Goal: Task Accomplishment & Management: Use online tool/utility

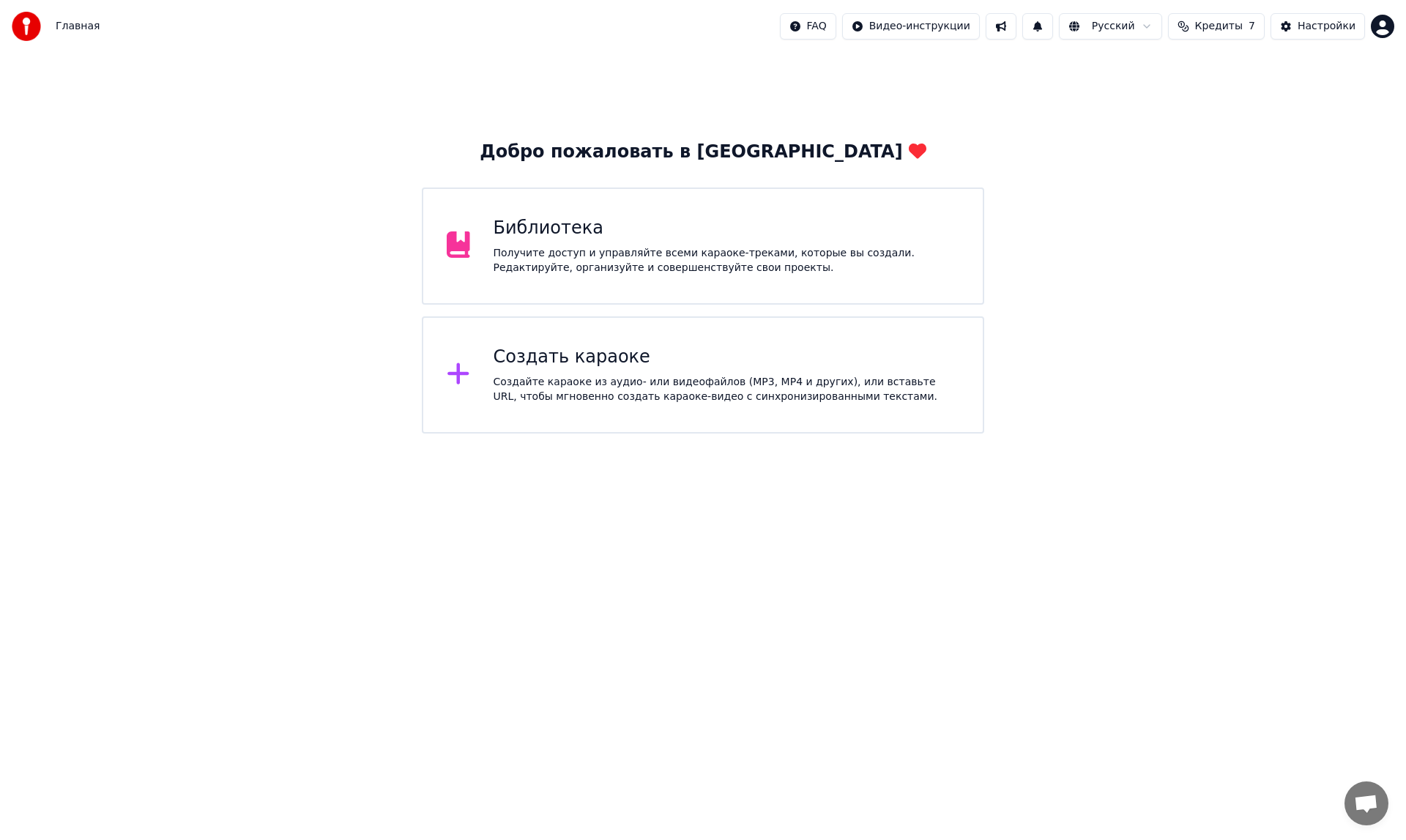
click at [600, 365] on div "Создать караоке" at bounding box center [726, 357] width 467 height 24
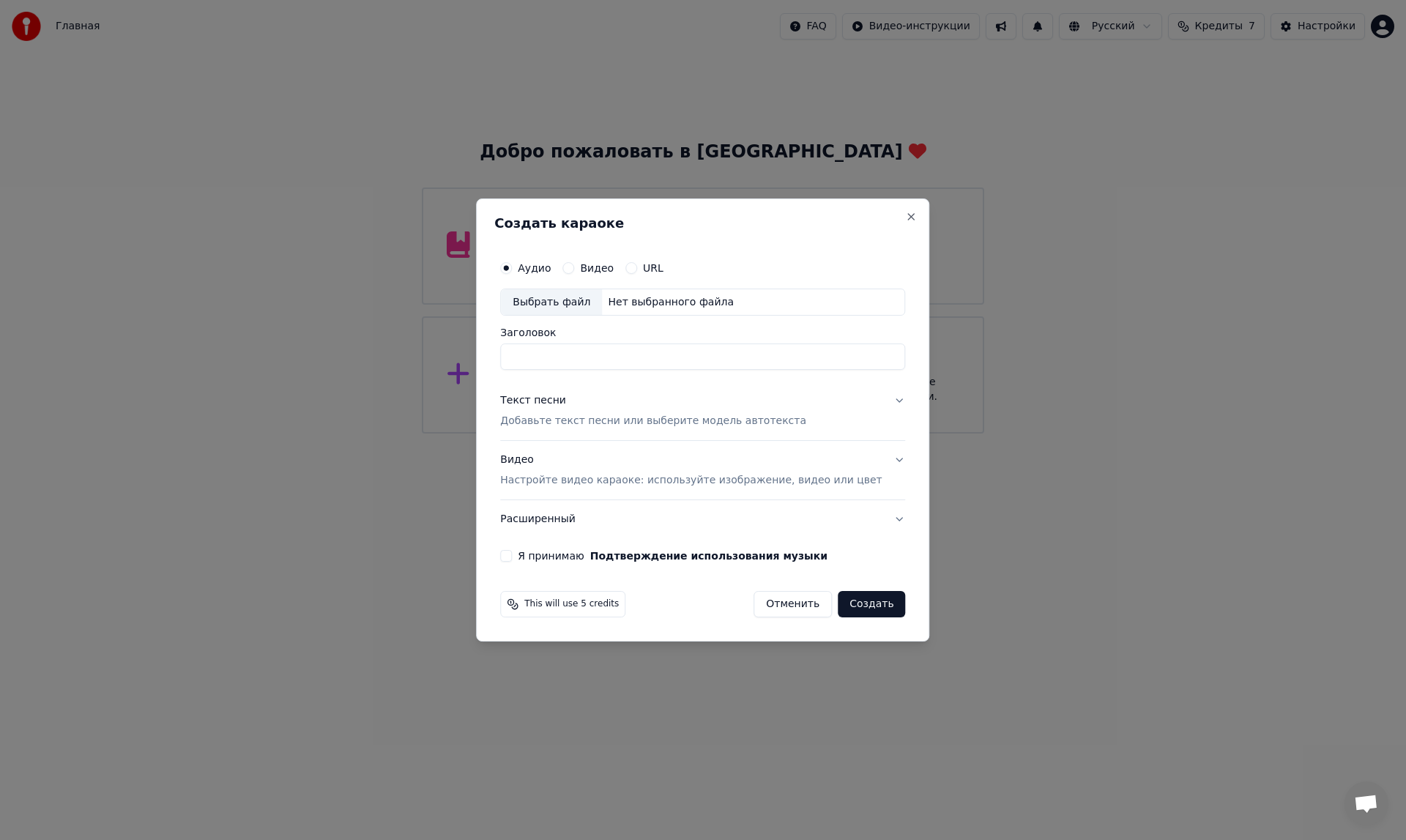
click at [599, 356] on input "Заголовок" at bounding box center [702, 357] width 405 height 27
type input "*"
type input "**********"
click at [681, 483] on p "Настройте видео караоке: используйте изображение, видео или цвет" at bounding box center [691, 481] width 382 height 15
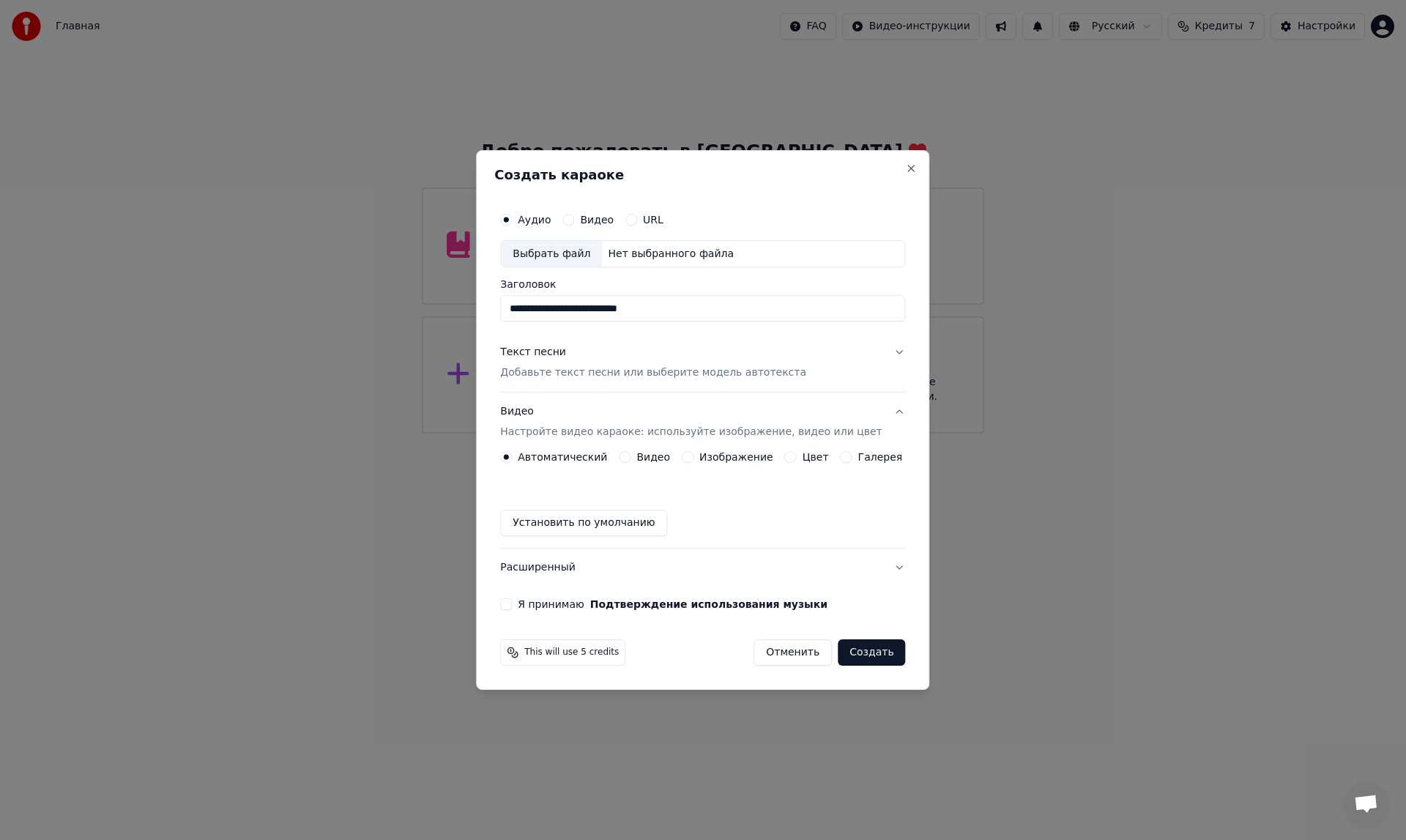
click at [774, 373] on p "Добавьте текст песни или выберите модель автотекста" at bounding box center [653, 373] width 306 height 15
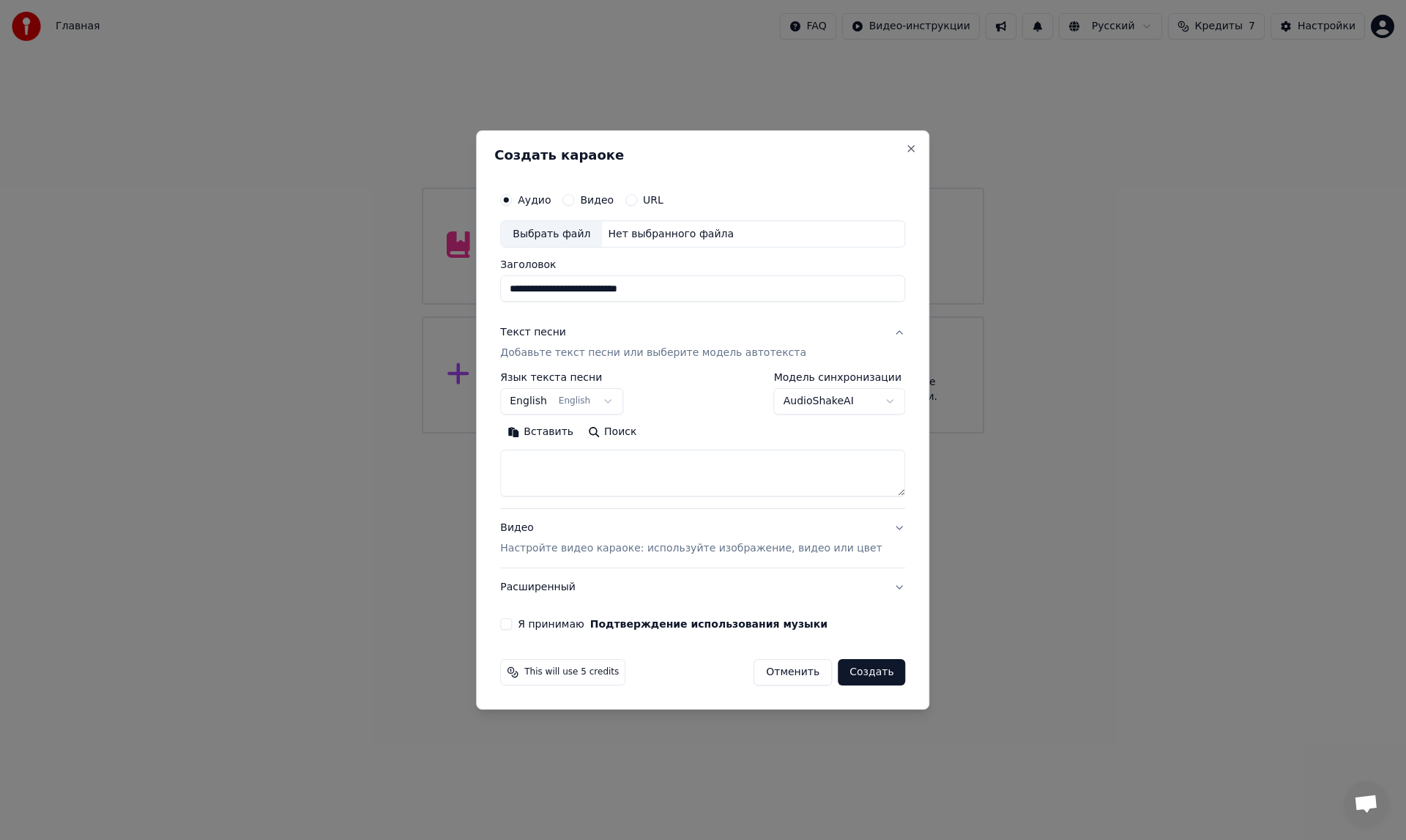
click at [623, 404] on button "English English" at bounding box center [561, 402] width 123 height 27
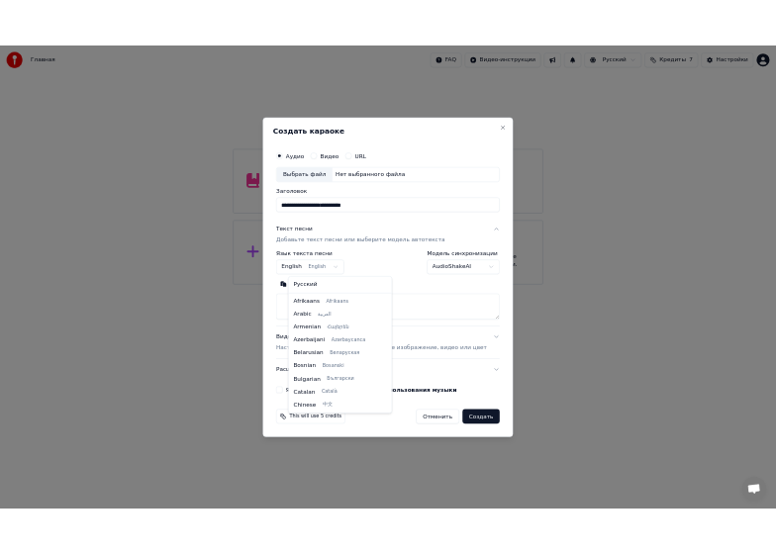
scroll to position [158, 0]
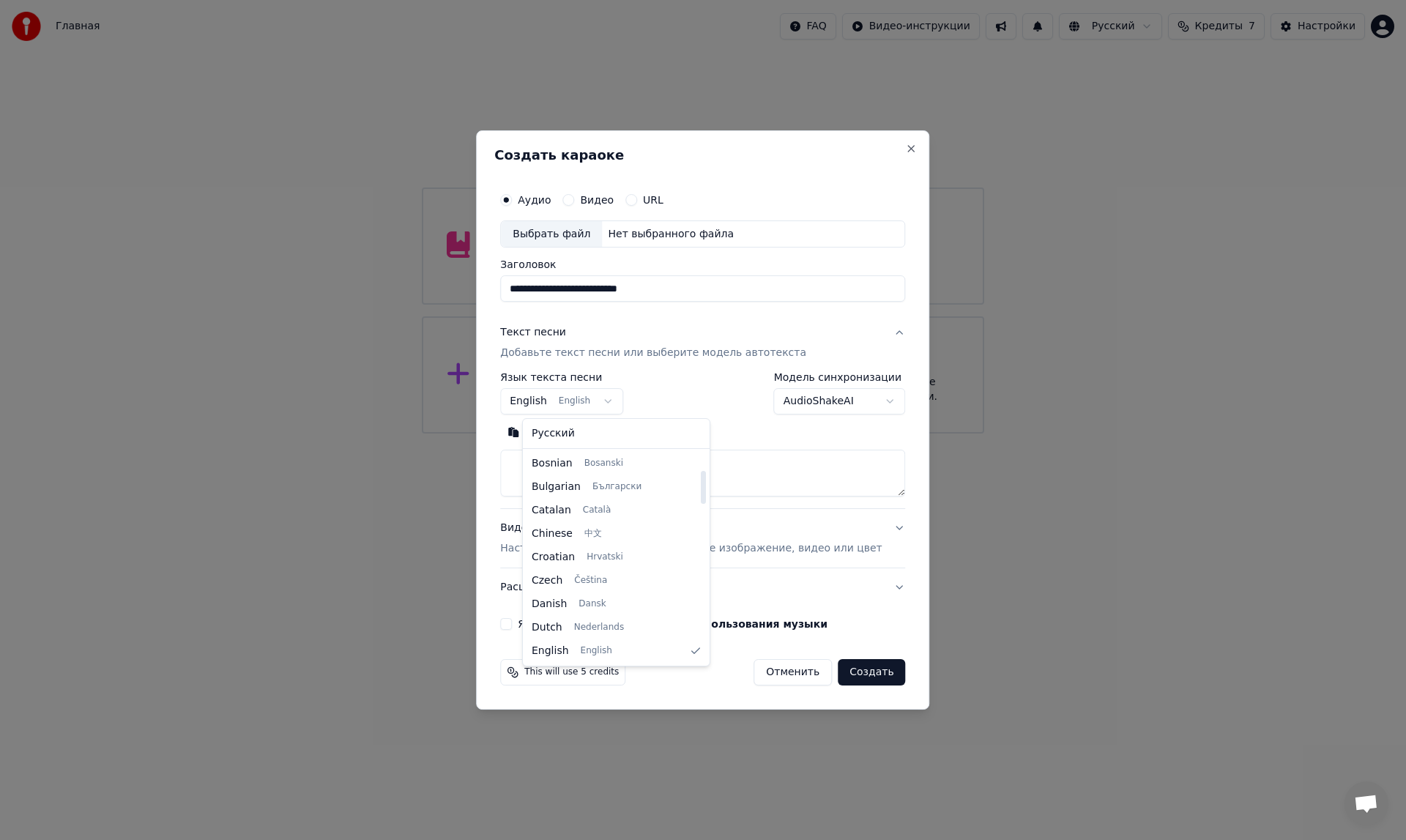
select select "**"
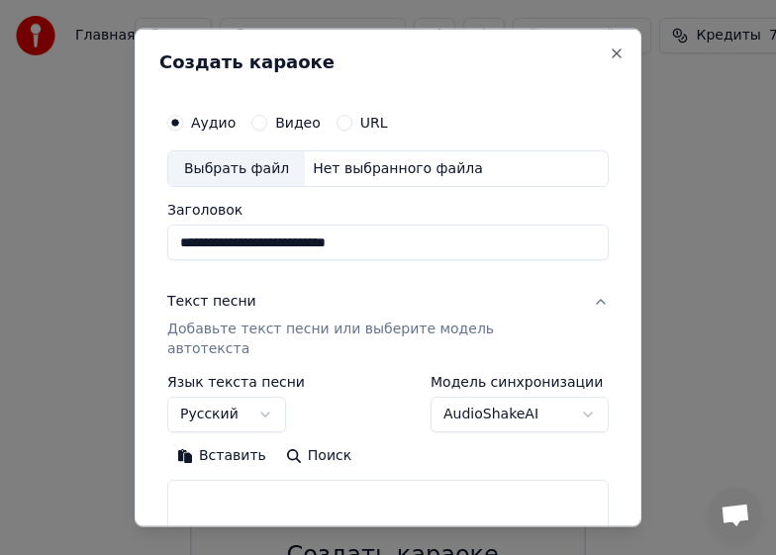
click at [233, 332] on p "Добавьте текст песни или выберите модель автотекста" at bounding box center [372, 340] width 410 height 40
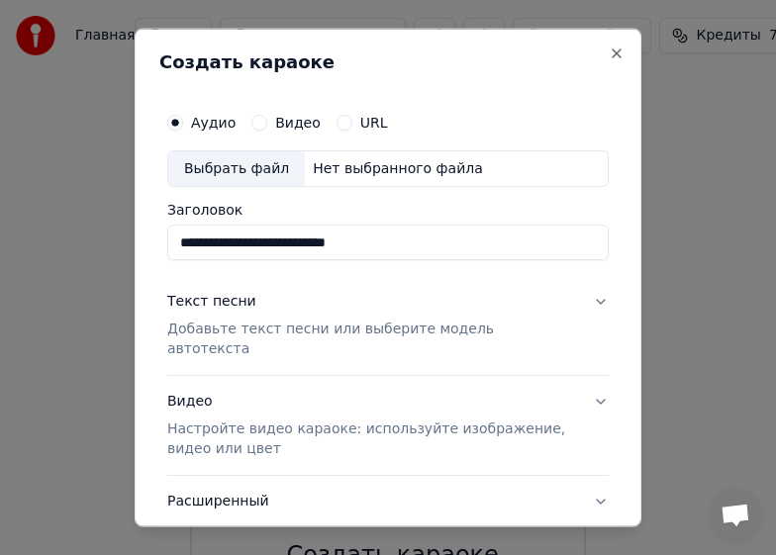
click at [233, 332] on p "Добавьте текст песни или выберите модель автотекста" at bounding box center [372, 340] width 410 height 40
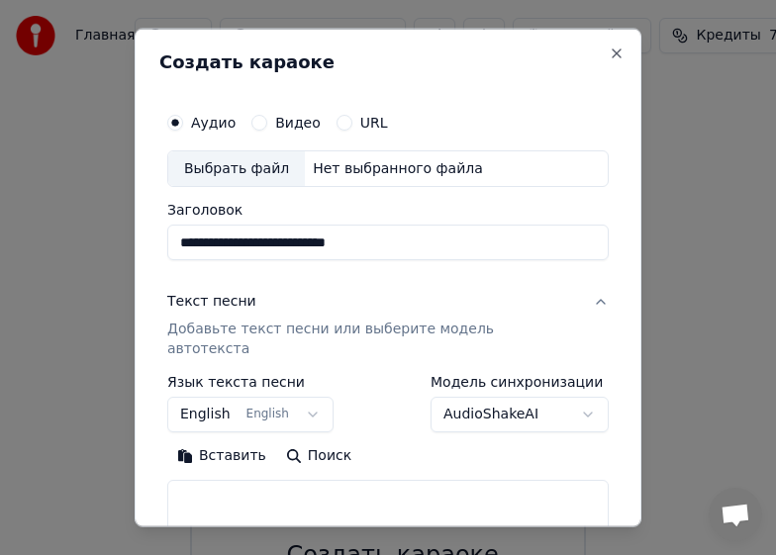
click at [205, 489] on textarea at bounding box center [388, 511] width 442 height 63
paste textarea "**********"
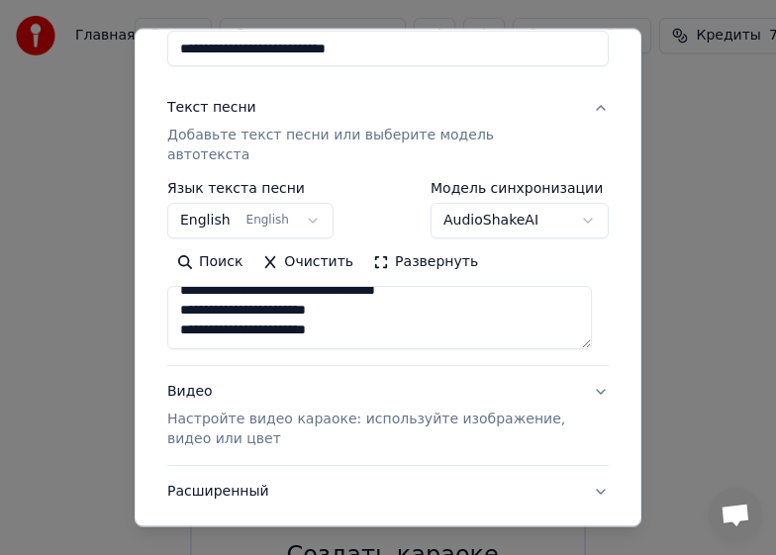
scroll to position [304, 0]
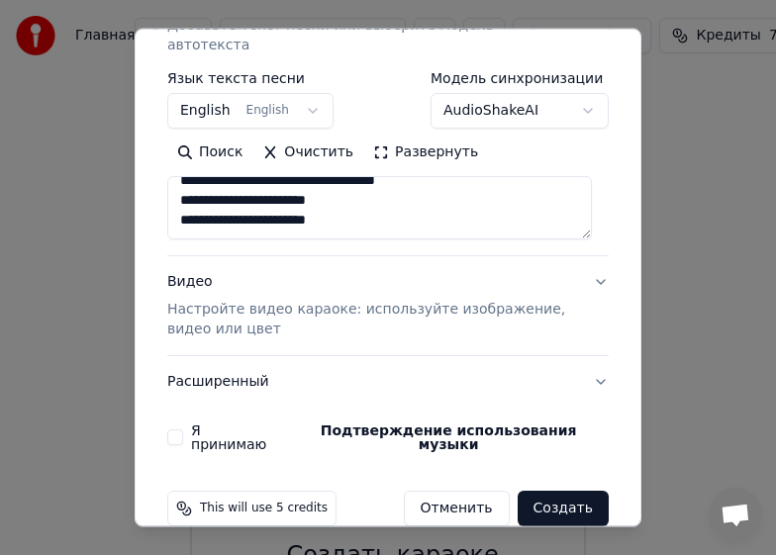
type textarea "**********"
click at [536, 491] on button "Создать" at bounding box center [563, 509] width 91 height 36
select select "**"
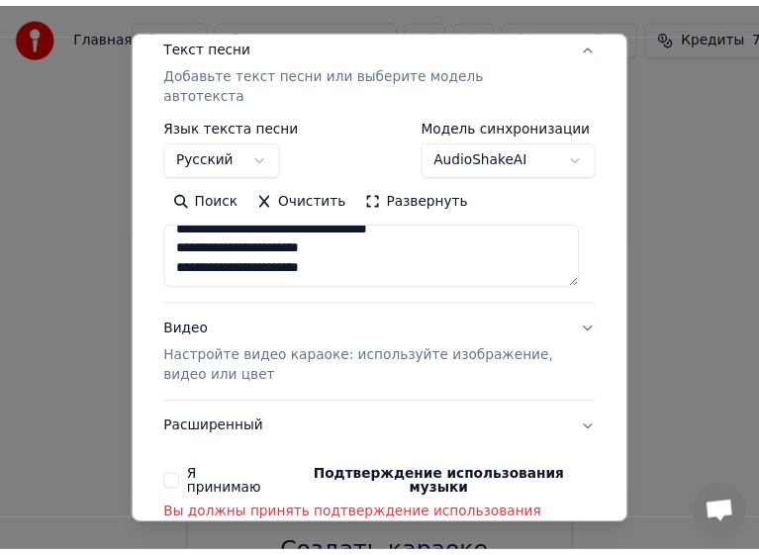
scroll to position [332, 0]
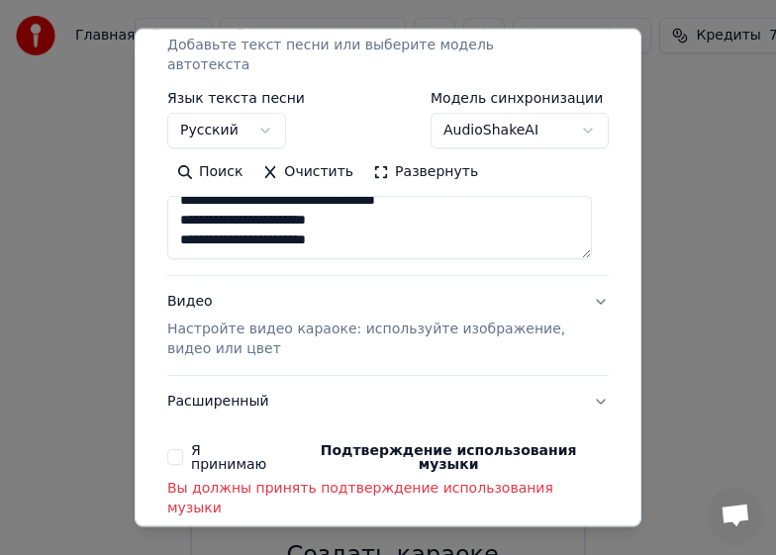
click at [178, 449] on button "Я принимаю Подтверждение использования музыки" at bounding box center [175, 457] width 16 height 16
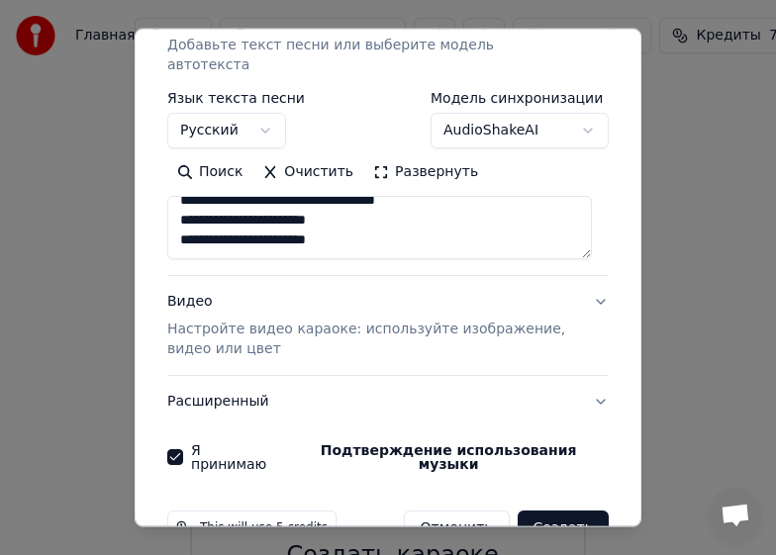
click at [554, 511] on button "Создать" at bounding box center [563, 529] width 91 height 36
click at [547, 511] on button "Создать" at bounding box center [563, 529] width 91 height 36
click at [546, 511] on button "Создать" at bounding box center [563, 529] width 91 height 36
click at [554, 511] on button "Создать" at bounding box center [563, 529] width 91 height 36
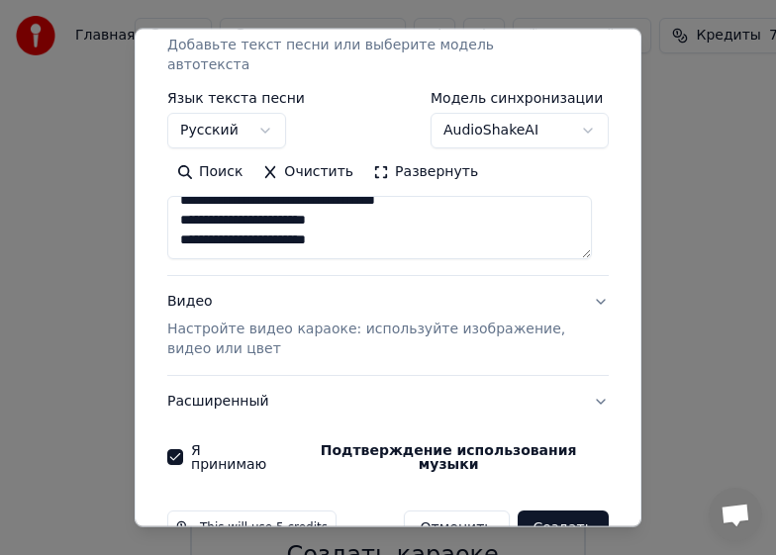
click at [478, 511] on button "Отменить" at bounding box center [457, 529] width 106 height 36
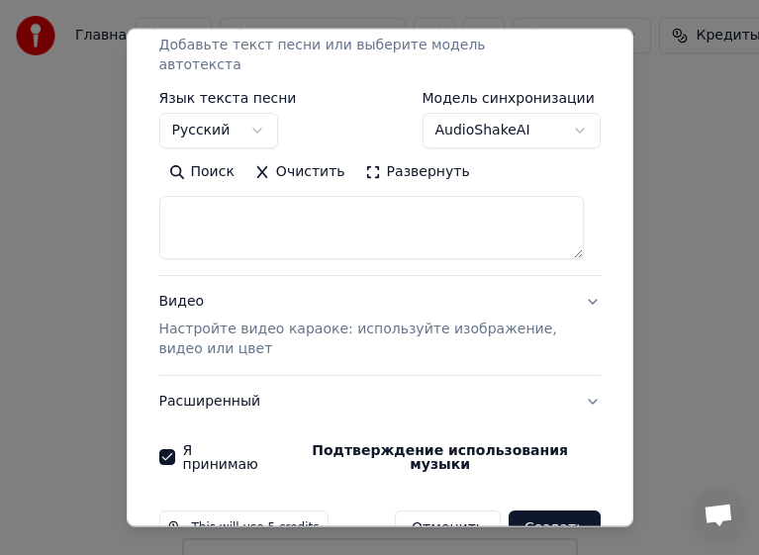
select select
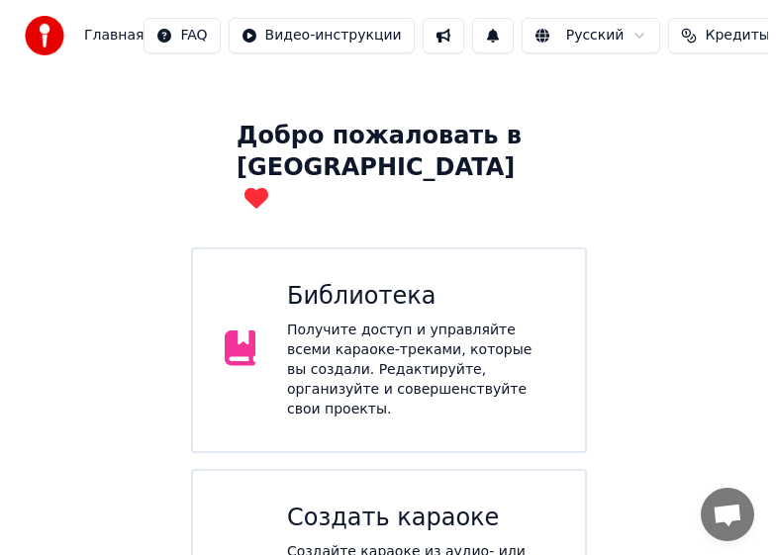
scroll to position [138, 0]
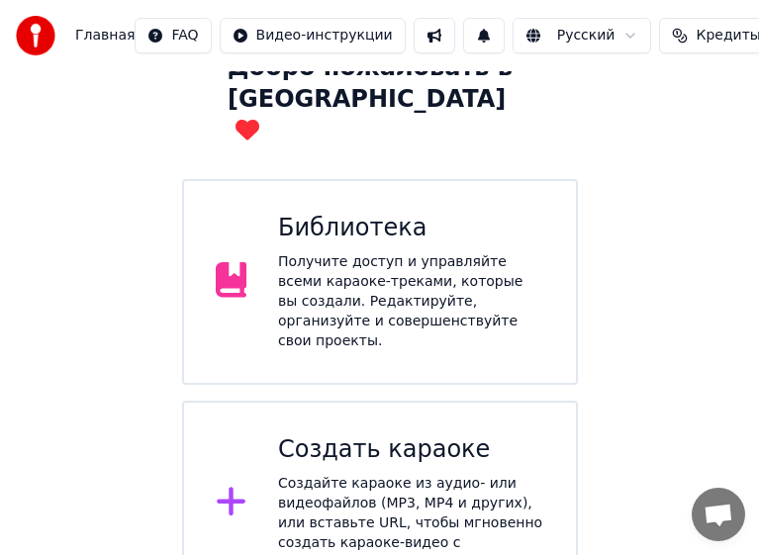
click at [469, 435] on div "Создать караоке Создайте караоке из аудио- или видеофайлов (MP3, MP4 и других),…" at bounding box center [411, 504] width 266 height 139
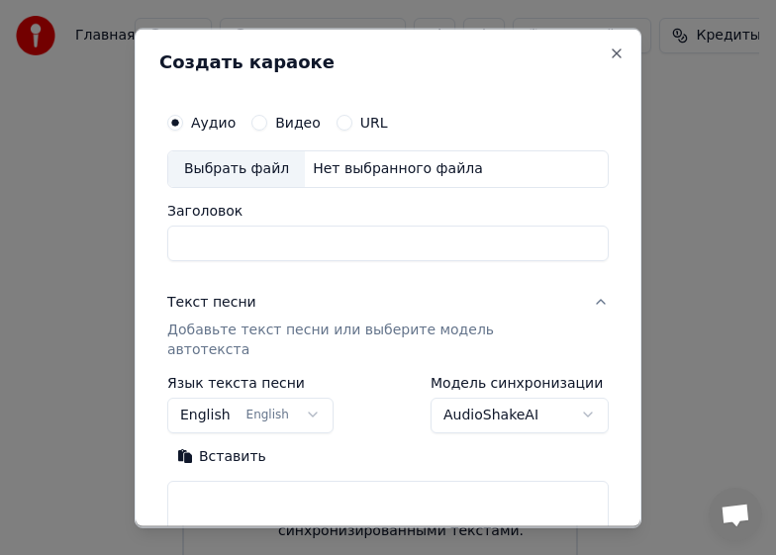
click at [417, 239] on input "Заголовок" at bounding box center [388, 243] width 442 height 36
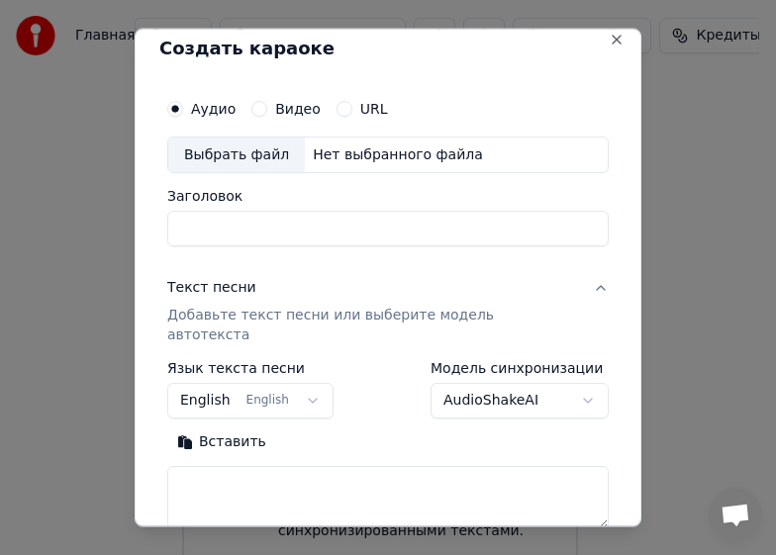
scroll to position [7, 0]
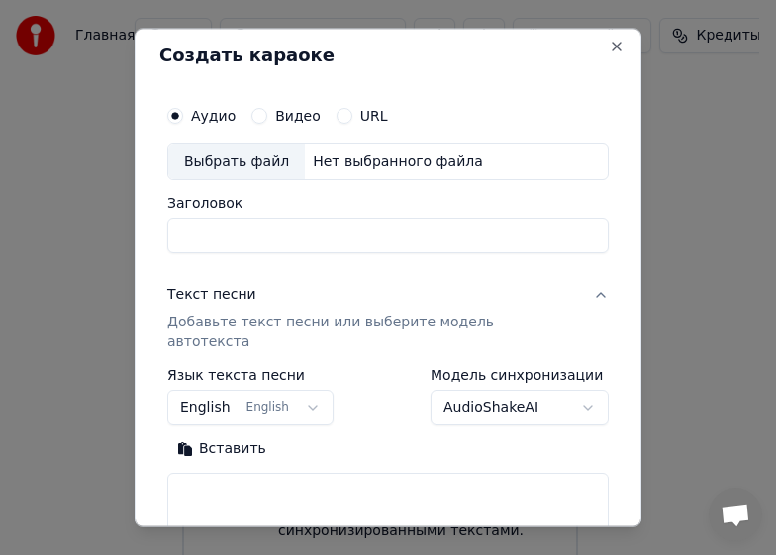
click at [394, 323] on p "Добавьте текст песни или выберите модель автотекста" at bounding box center [372, 333] width 410 height 40
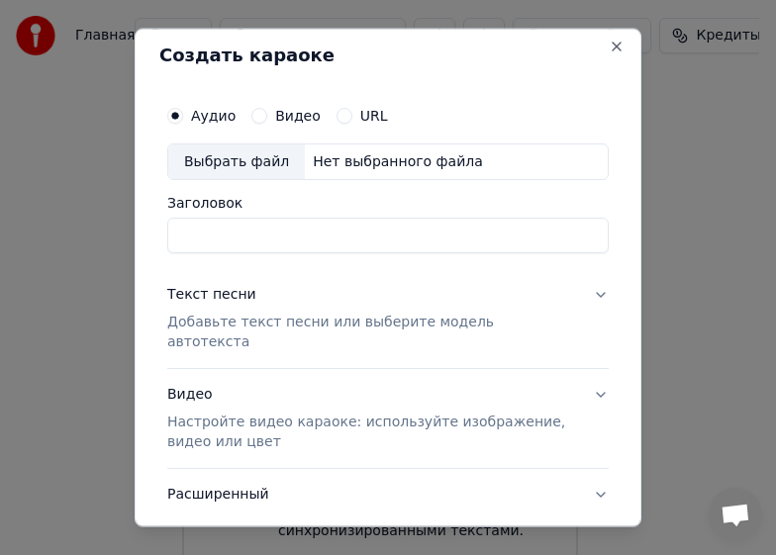
click at [327, 325] on p "Добавьте текст песни или выберите модель автотекста" at bounding box center [372, 333] width 410 height 40
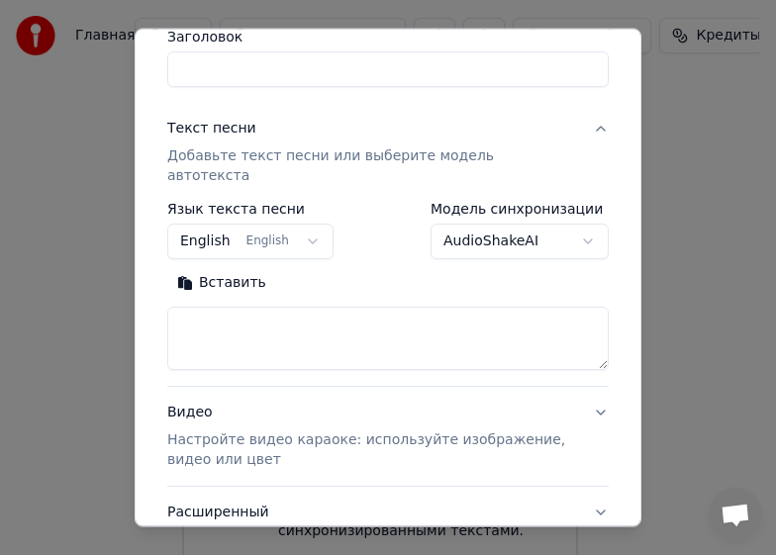
scroll to position [304, 0]
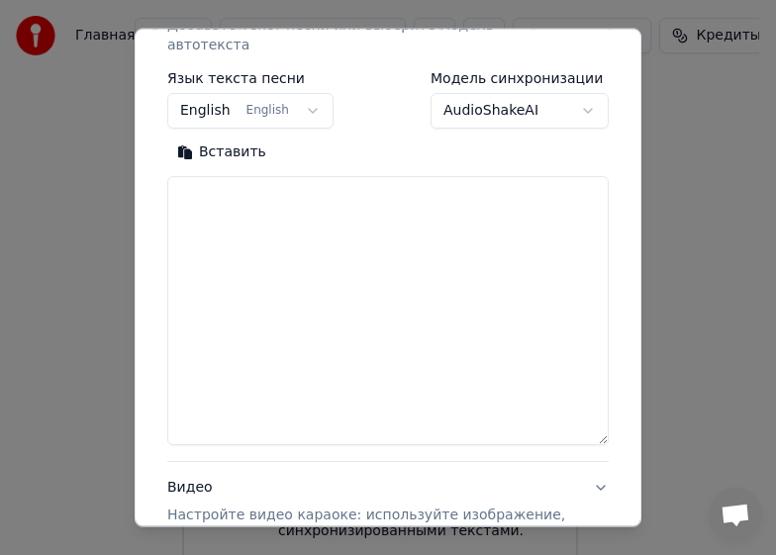
drag, startPoint x: 584, startPoint y: 214, endPoint x: 621, endPoint y: 420, distance: 209.2
click at [621, 420] on div "**********" at bounding box center [388, 278] width 507 height 500
click at [270, 183] on textarea at bounding box center [388, 310] width 442 height 269
paste textarea "**********"
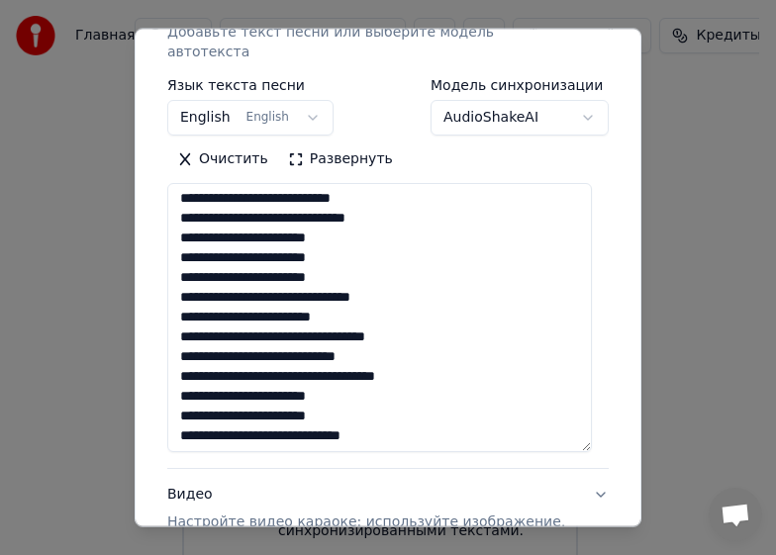
scroll to position [0, 0]
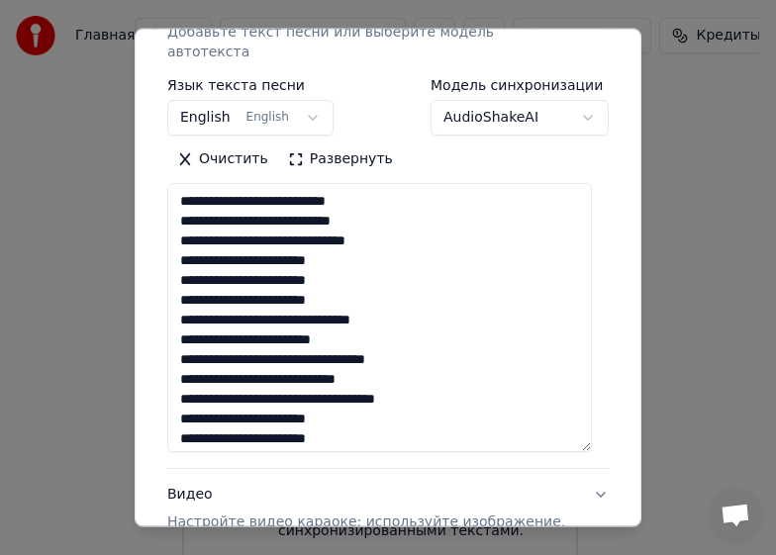
drag, startPoint x: 384, startPoint y: 177, endPoint x: 176, endPoint y: 181, distance: 207.9
click at [176, 183] on textarea "**********" at bounding box center [379, 317] width 425 height 269
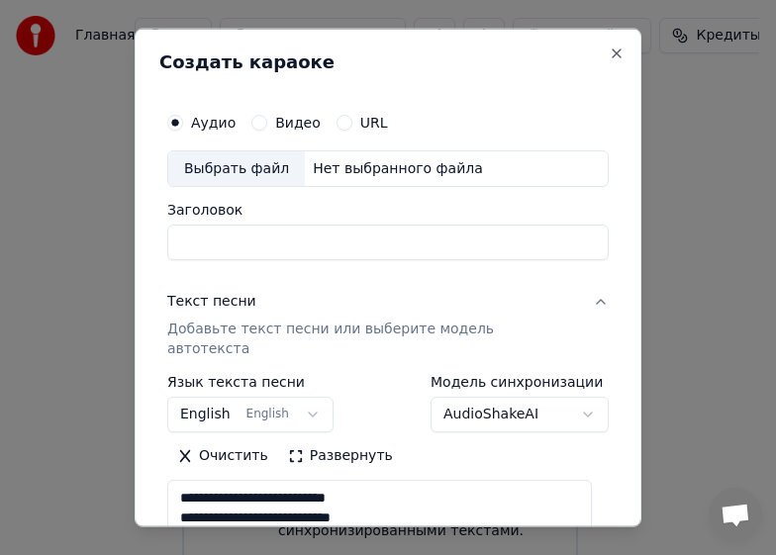
type textarea "**********"
click at [235, 242] on input "Заголовок" at bounding box center [388, 243] width 442 height 36
paste input "**********"
click at [181, 241] on input "**********" at bounding box center [388, 243] width 442 height 36
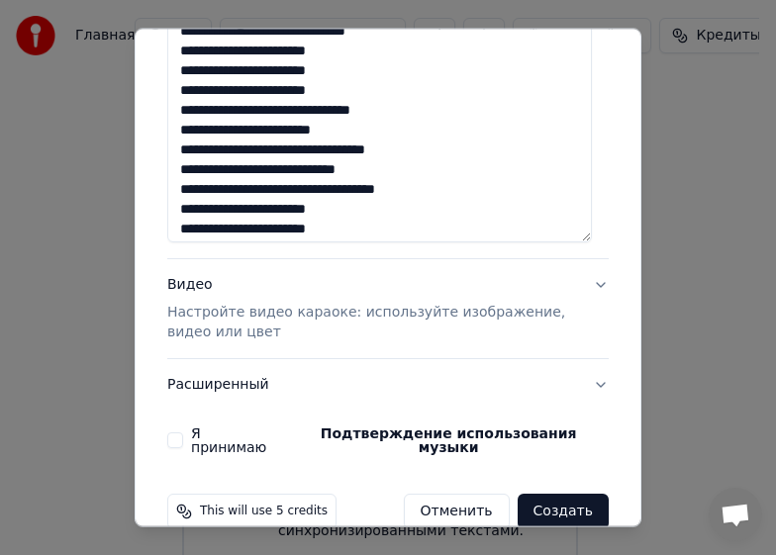
scroll to position [510, 0]
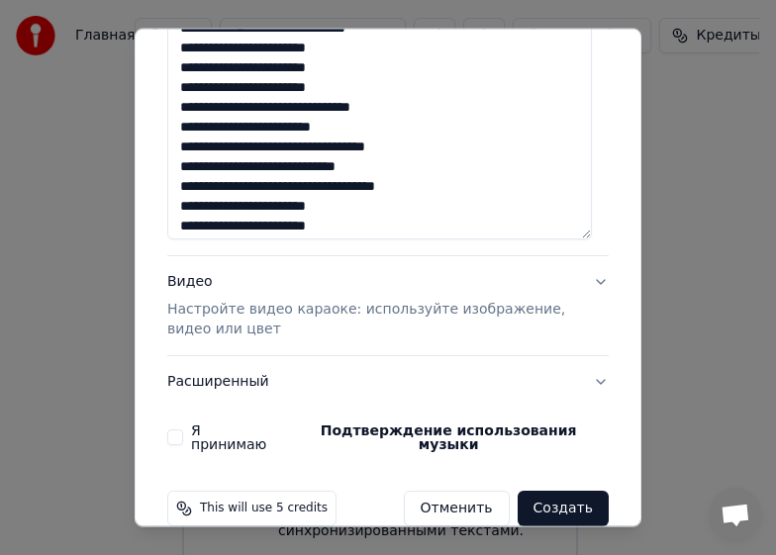
click at [179, 430] on button "Я принимаю Подтверждение использования музыки" at bounding box center [175, 438] width 16 height 16
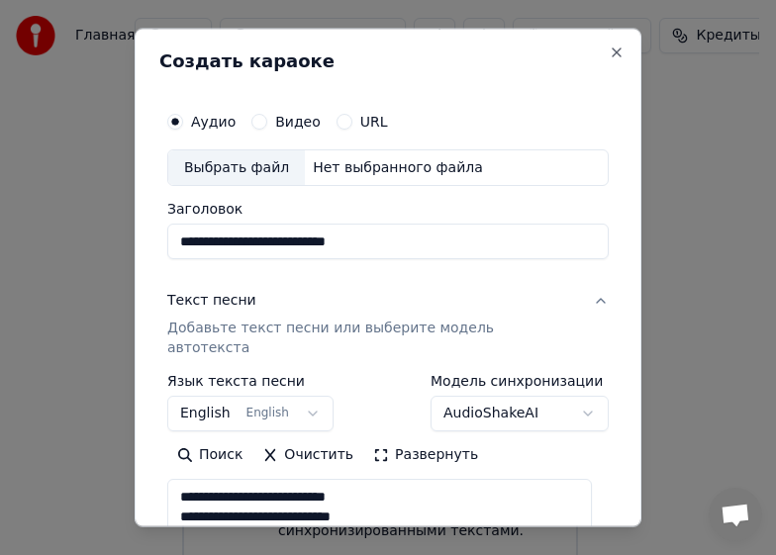
scroll to position [0, 0]
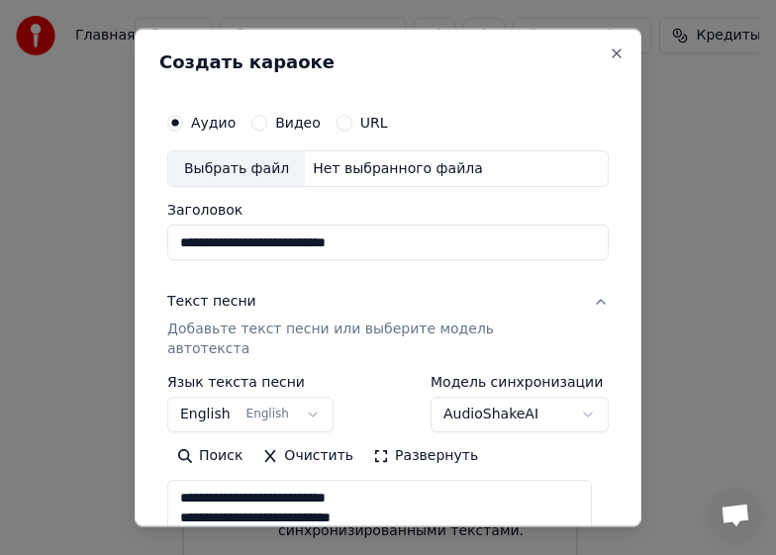
click at [229, 170] on div "Выбрать файл" at bounding box center [236, 168] width 137 height 36
type input "**********"
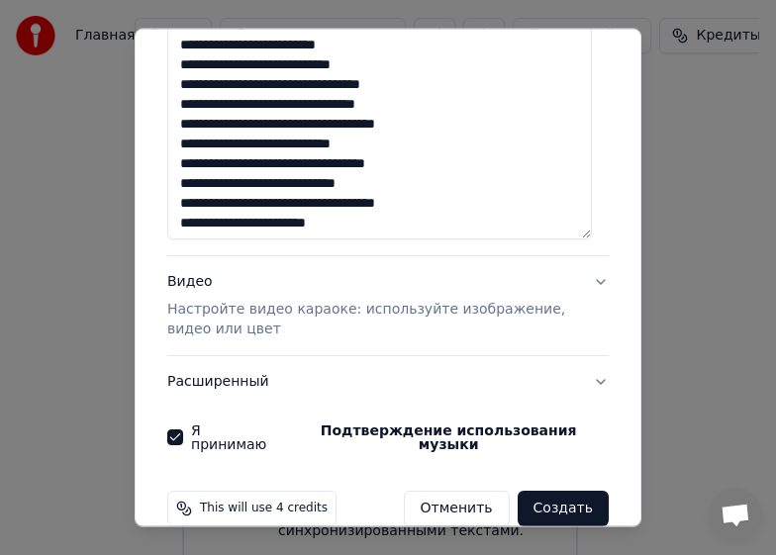
scroll to position [263, 0]
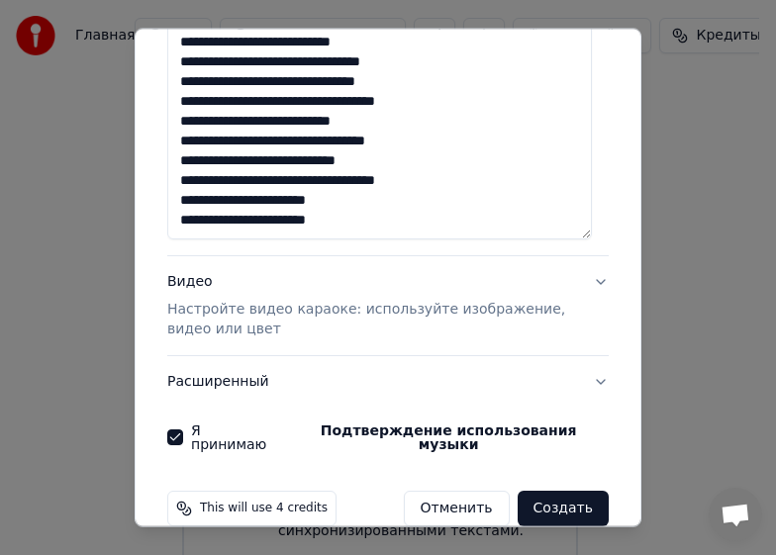
click at [545, 491] on button "Создать" at bounding box center [563, 509] width 91 height 36
select select "**"
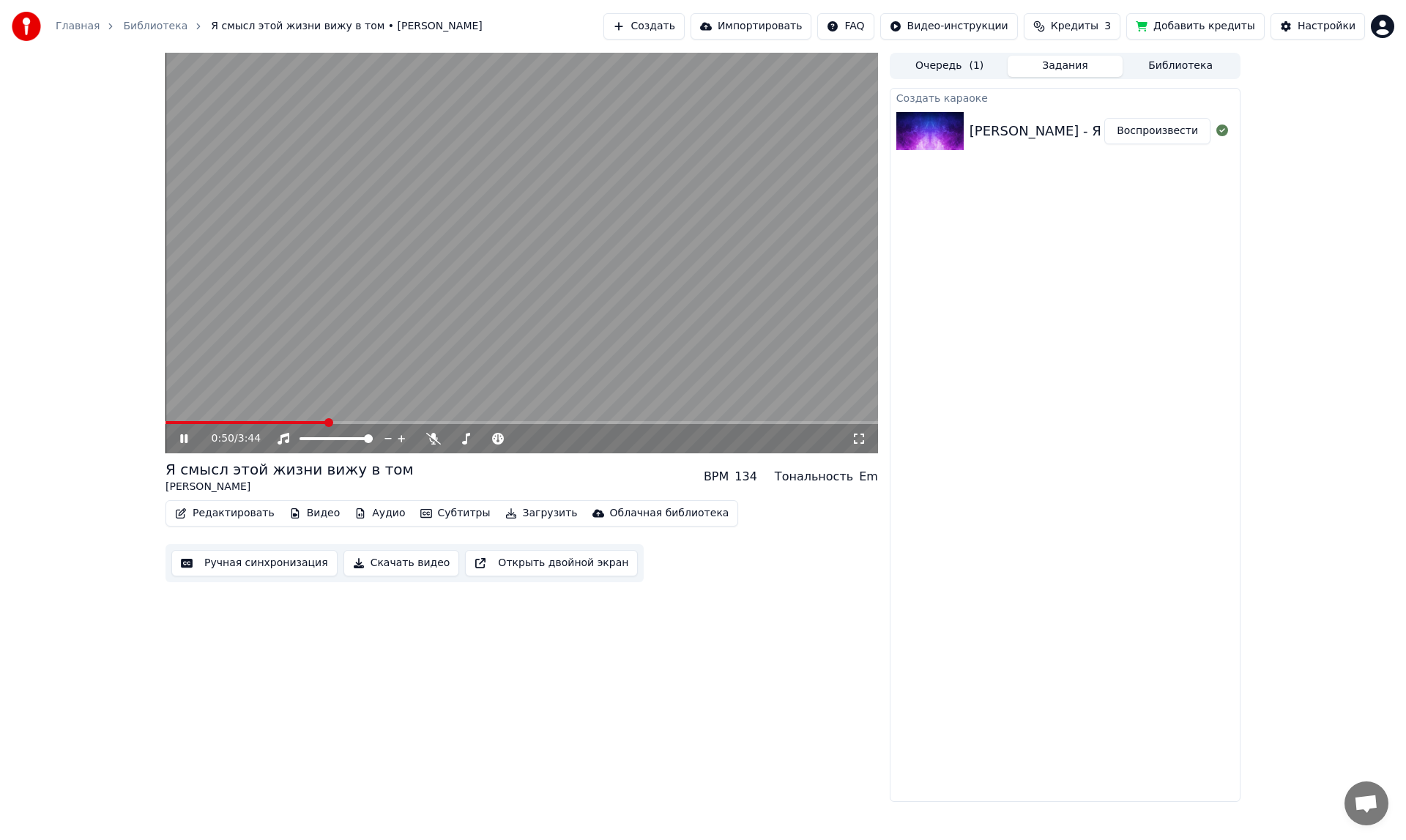
click at [368, 512] on button "Аудио" at bounding box center [379, 513] width 62 height 21
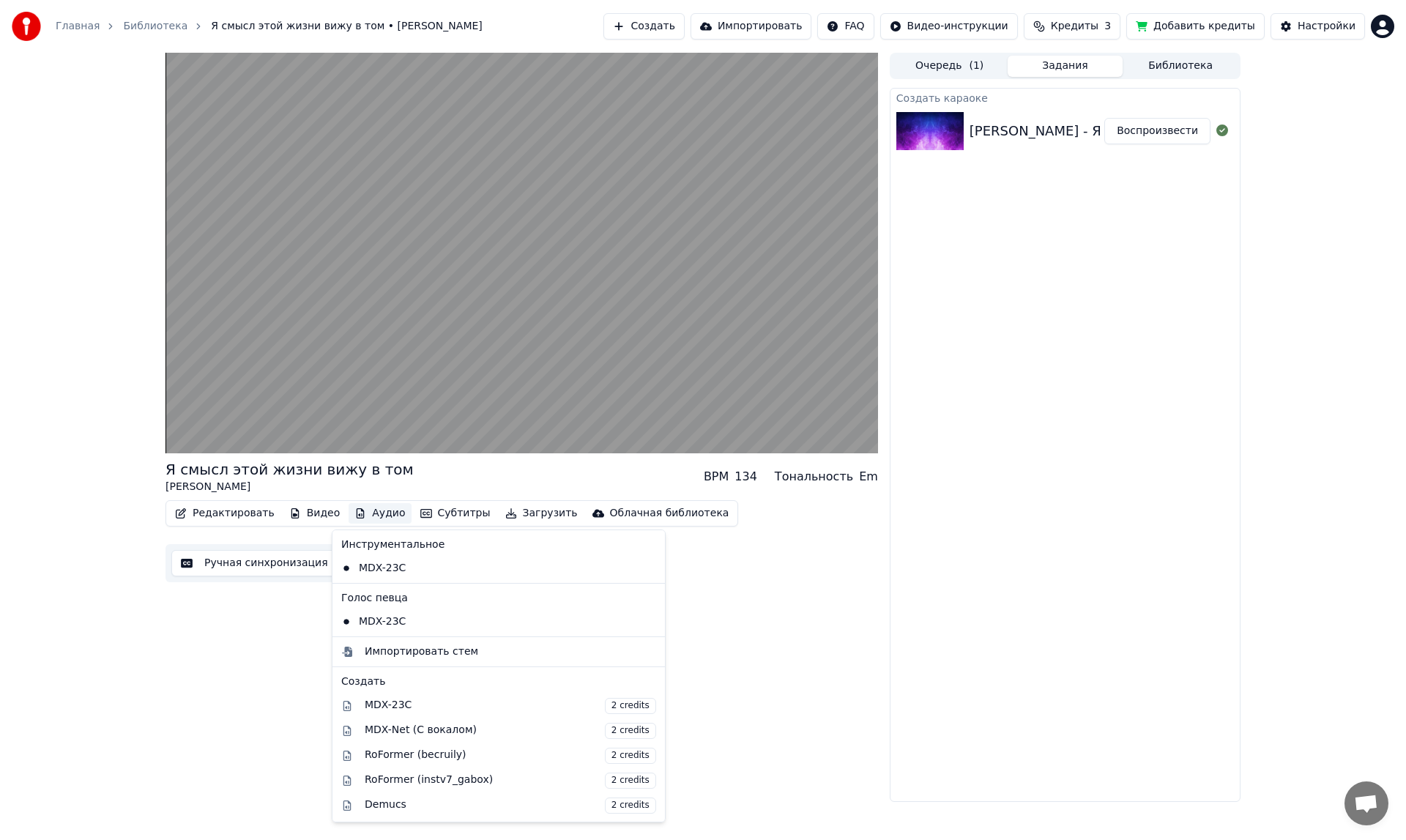
click at [675, 481] on div "Я смысл этой жизни вижу в том [PERSON_NAME] BPM 134 Тональность Em" at bounding box center [521, 477] width 712 height 35
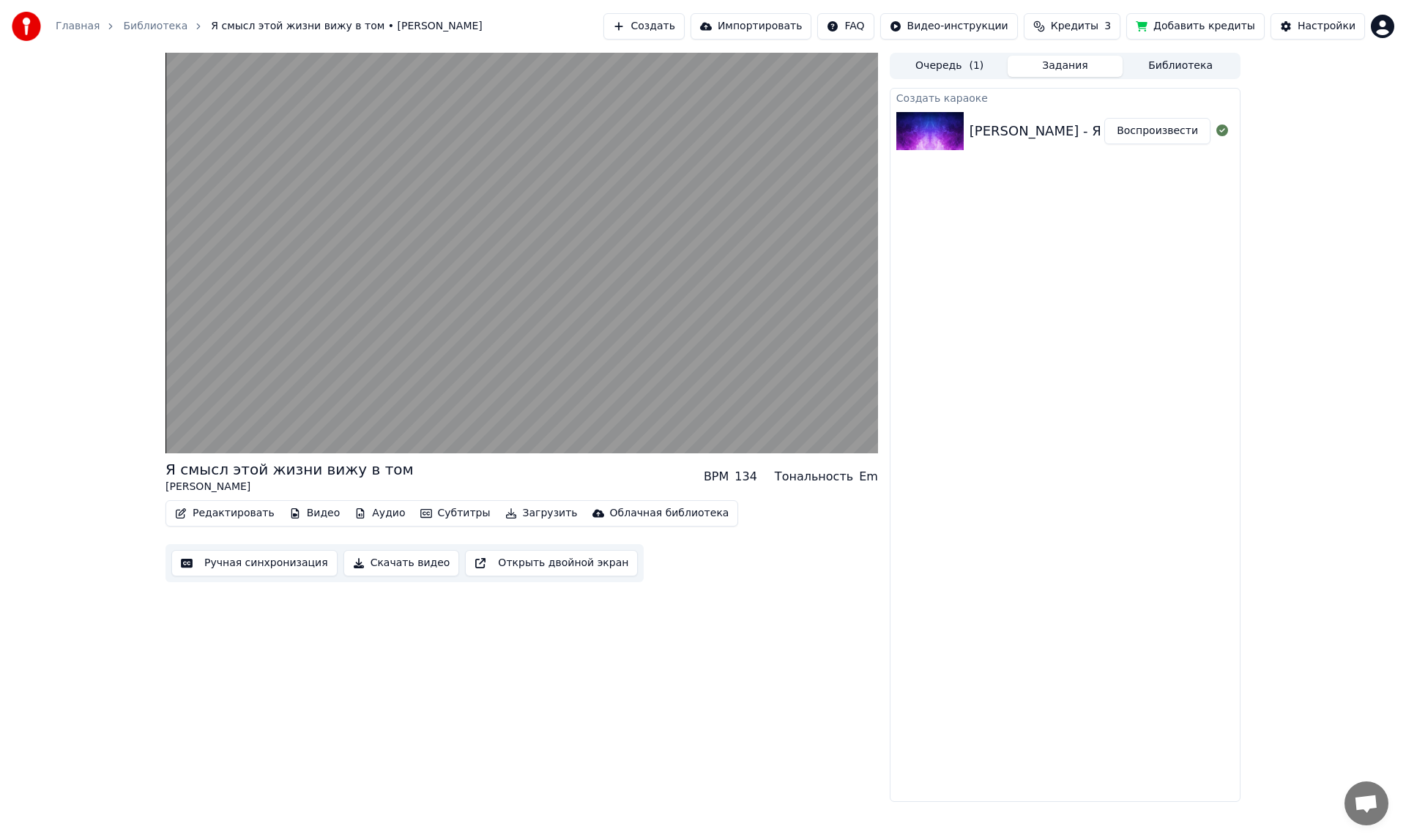
click at [836, 480] on div "Тональность" at bounding box center [814, 477] width 78 height 18
click at [831, 477] on div "Тональность" at bounding box center [814, 477] width 78 height 18
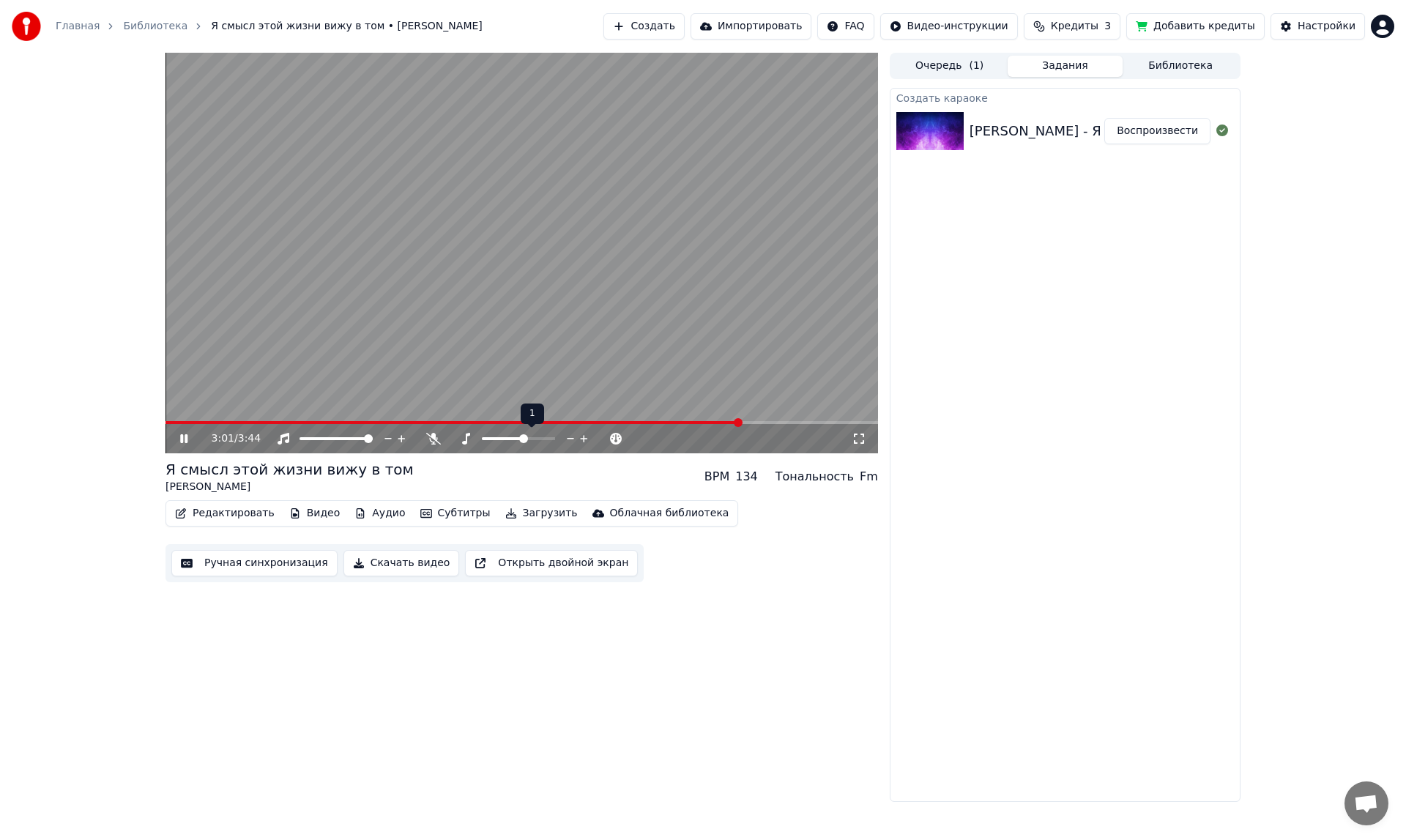
click at [525, 436] on span at bounding box center [524, 438] width 9 height 9
click at [511, 434] on span at bounding box center [513, 438] width 9 height 9
click at [507, 433] on div at bounding box center [532, 438] width 118 height 15
click at [481, 434] on span at bounding box center [486, 438] width 9 height 9
click at [547, 434] on span at bounding box center [545, 438] width 9 height 9
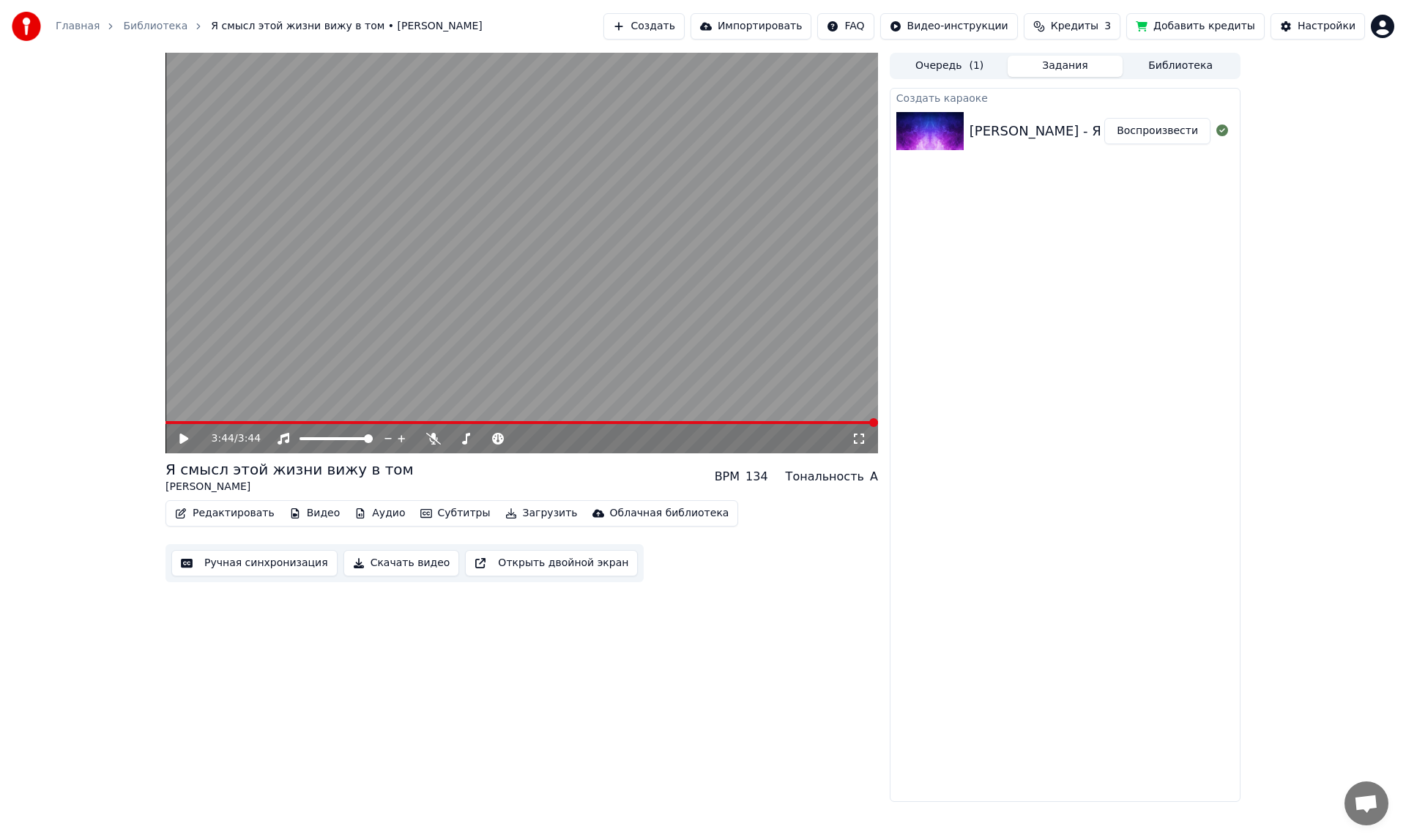
click at [183, 433] on icon at bounding box center [195, 438] width 35 height 12
click at [432, 433] on icon at bounding box center [433, 438] width 15 height 12
click at [536, 436] on div at bounding box center [532, 438] width 118 height 15
click at [528, 434] on span at bounding box center [529, 438] width 9 height 9
click at [432, 436] on icon at bounding box center [433, 438] width 8 height 12
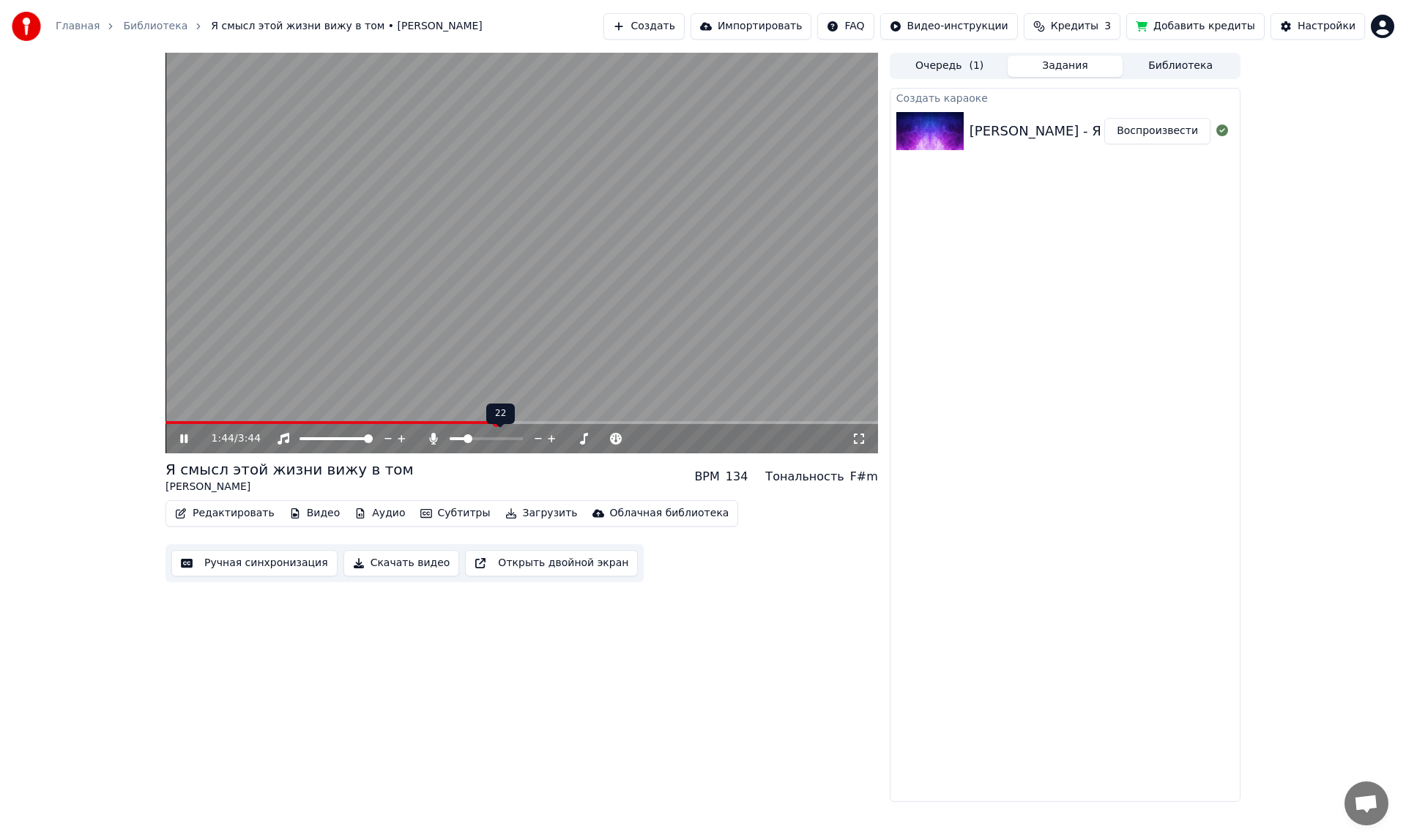
click at [466, 437] on span at bounding box center [468, 438] width 9 height 9
click at [450, 434] on span at bounding box center [454, 438] width 9 height 9
click at [464, 436] on icon at bounding box center [466, 438] width 15 height 12
click at [467, 436] on icon at bounding box center [466, 438] width 8 height 12
click at [505, 434] on span at bounding box center [507, 438] width 9 height 9
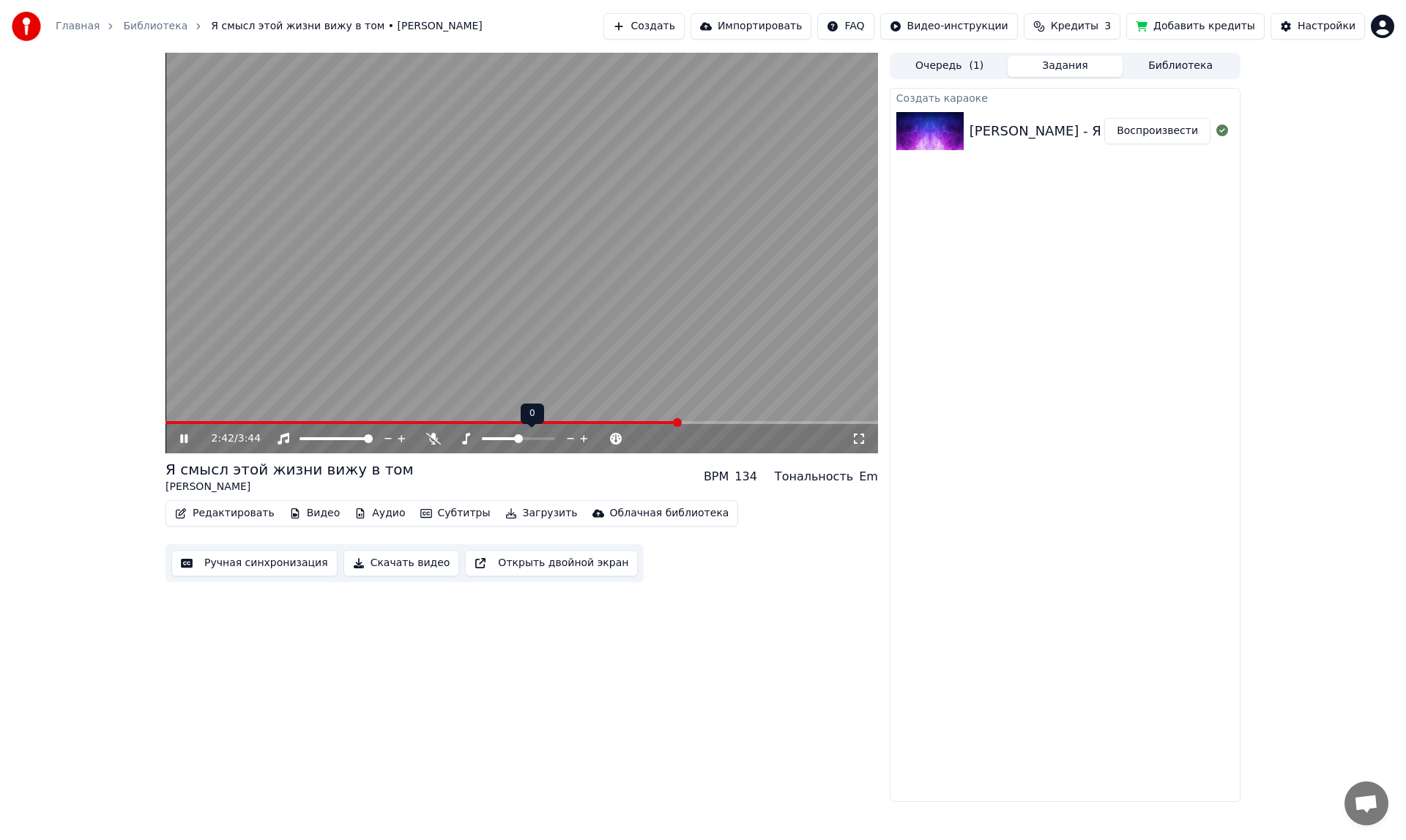
click at [516, 439] on span at bounding box center [518, 438] width 9 height 9
click at [145, 23] on link "Библиотека" at bounding box center [155, 27] width 64 height 15
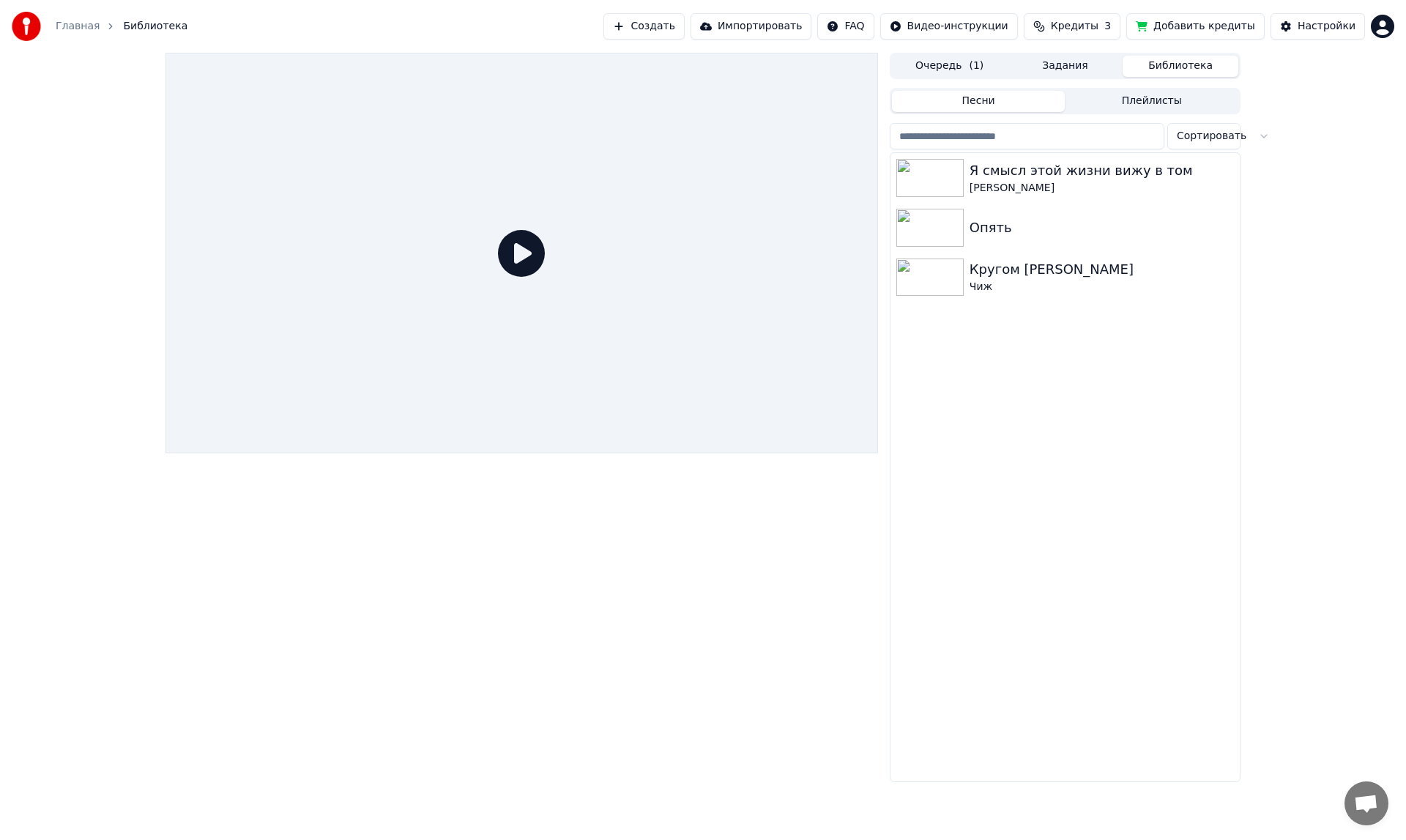
click at [1163, 63] on button "Библиотека" at bounding box center [1180, 66] width 115 height 21
click at [939, 223] on img at bounding box center [930, 227] width 67 height 38
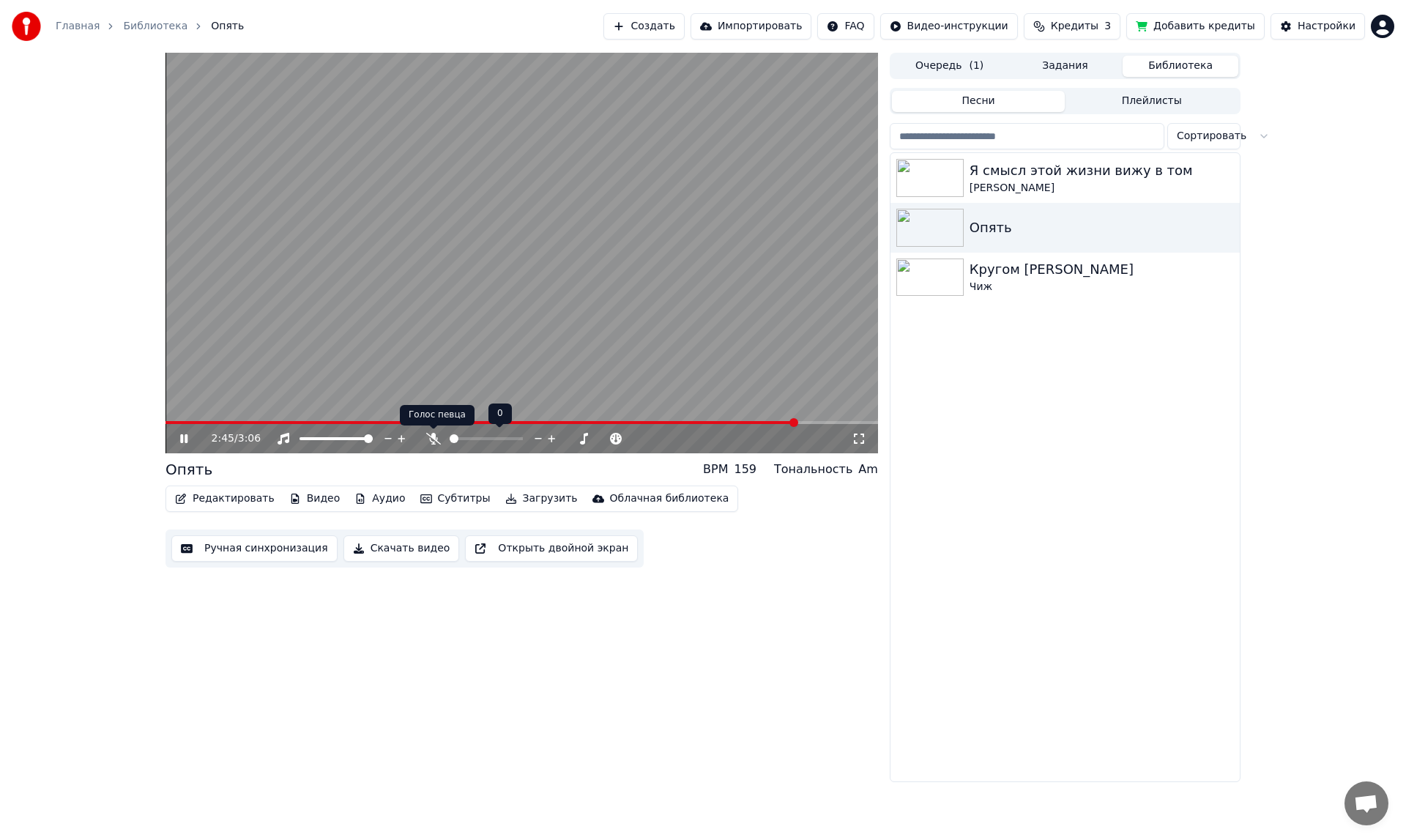
click at [431, 434] on icon at bounding box center [433, 438] width 15 height 12
click at [454, 438] on span at bounding box center [452, 438] width 4 height 3
click at [949, 271] on img at bounding box center [930, 277] width 67 height 38
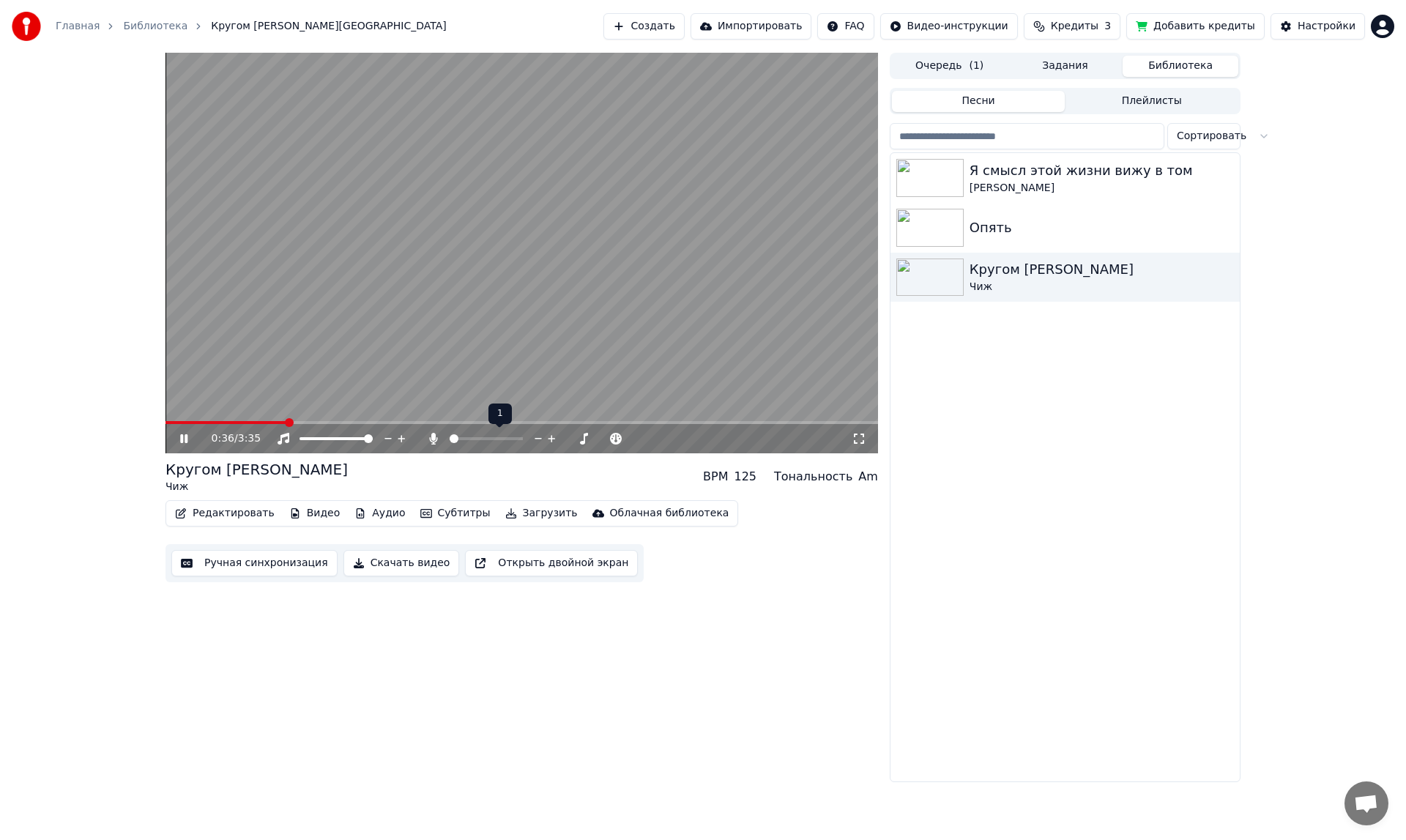
click at [450, 435] on span at bounding box center [454, 438] width 9 height 9
click at [680, 26] on button "Создать" at bounding box center [643, 27] width 81 height 27
click at [450, 436] on span at bounding box center [454, 438] width 9 height 9
click at [433, 438] on icon at bounding box center [433, 438] width 15 height 12
click at [433, 438] on icon at bounding box center [433, 438] width 8 height 12
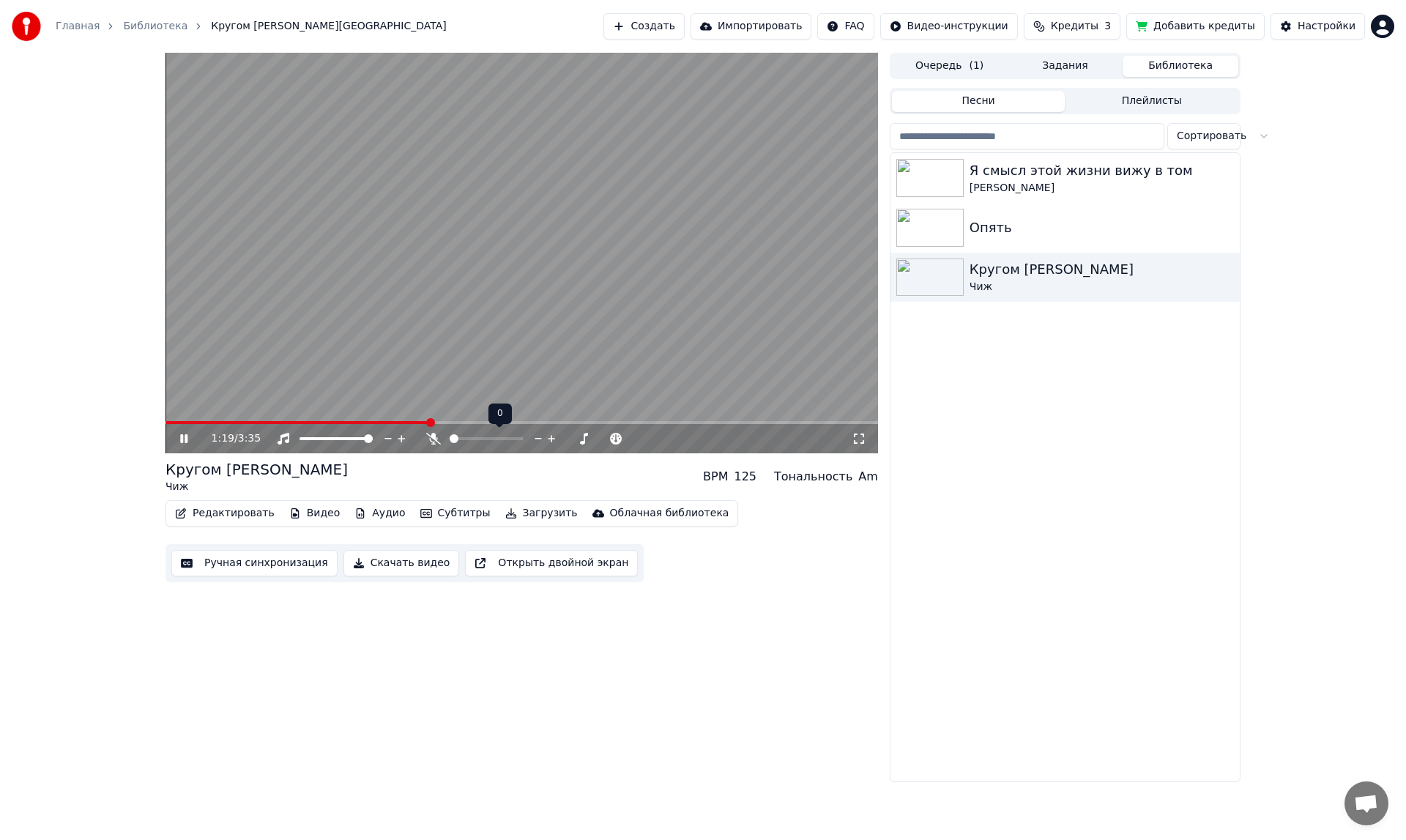
click at [433, 438] on icon at bounding box center [433, 438] width 15 height 12
click at [433, 438] on icon at bounding box center [433, 438] width 8 height 12
